Goal: Check status: Check status

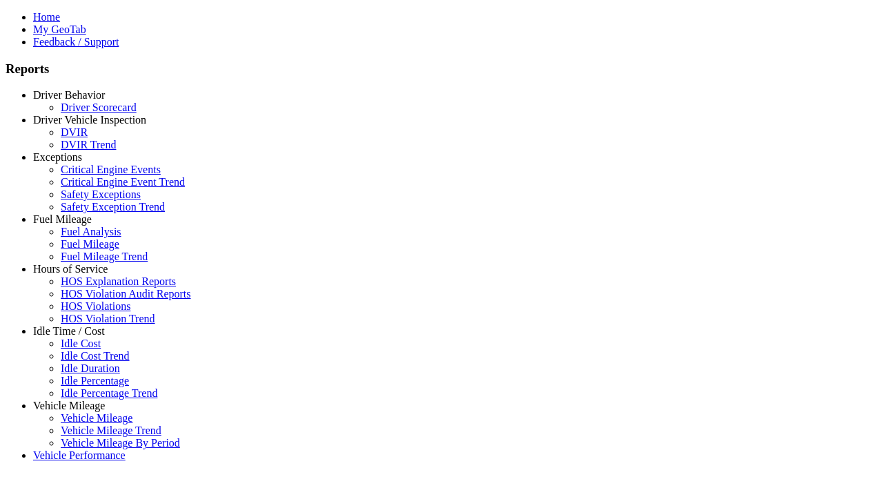
click at [79, 399] on link "Vehicle Mileage" at bounding box center [69, 405] width 72 height 12
click at [90, 412] on link "Vehicle Mileage" at bounding box center [97, 418] width 72 height 12
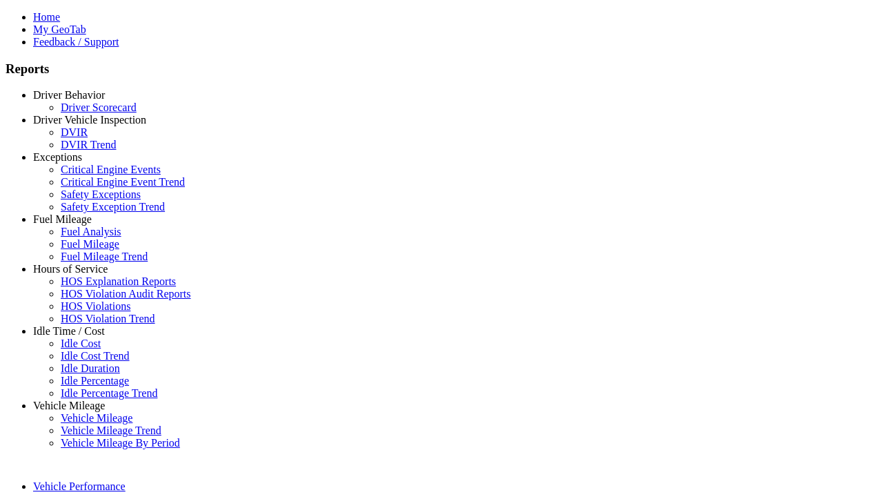
type input "**********"
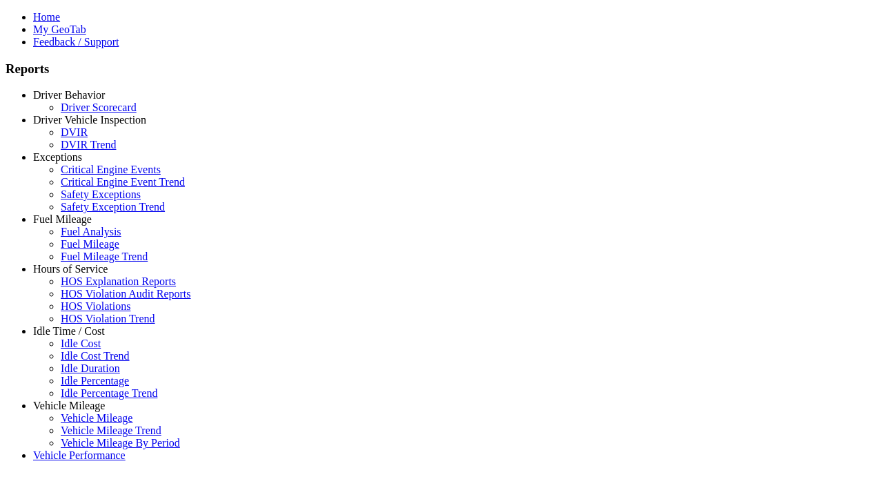
type input "**********"
